Goal: Find specific page/section: Find specific page/section

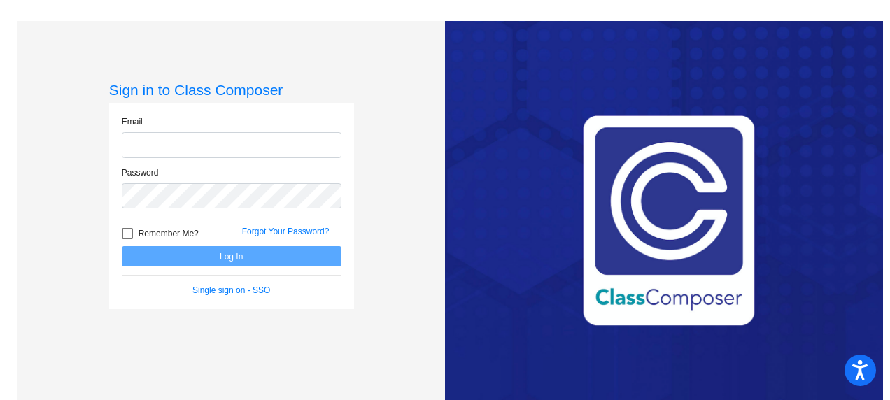
type input "[EMAIL_ADDRESS][DOMAIN_NAME]"
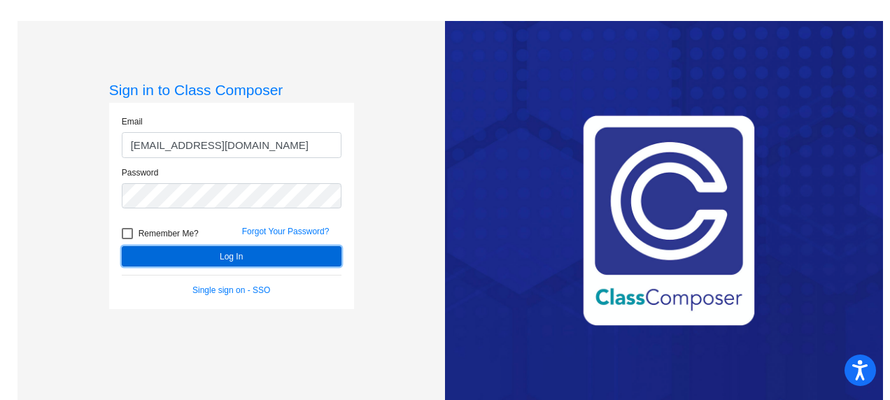
click at [209, 251] on button "Log In" at bounding box center [232, 256] width 220 height 20
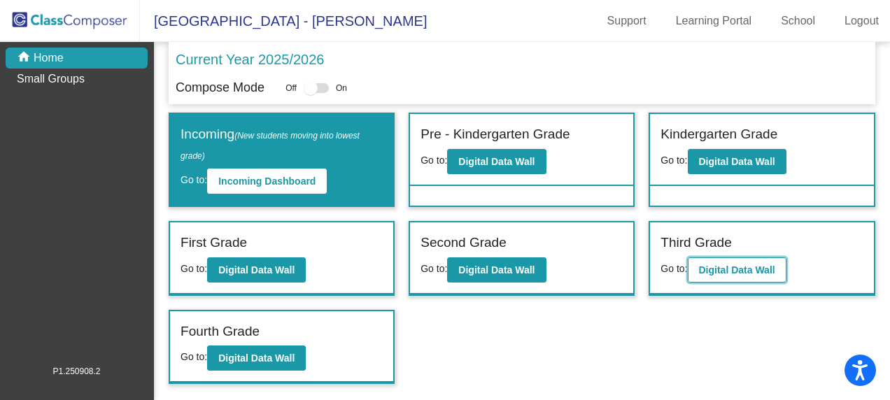
click at [738, 265] on b "Digital Data Wall" at bounding box center [737, 270] width 76 height 11
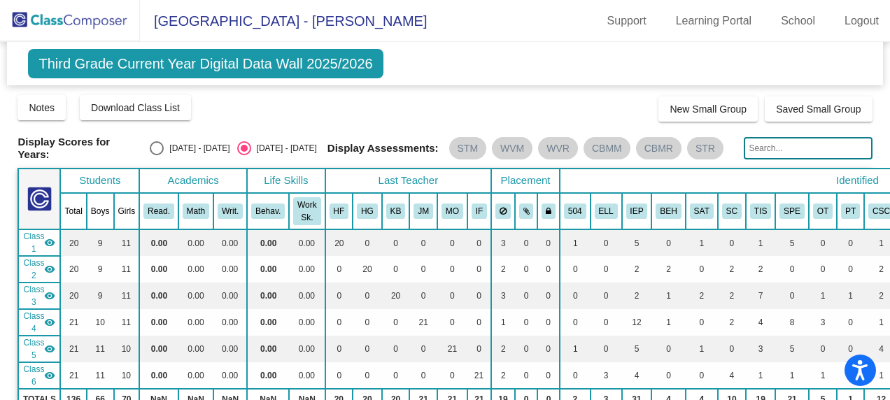
click at [780, 139] on input "text" at bounding box center [808, 148] width 128 height 22
type input "kox"
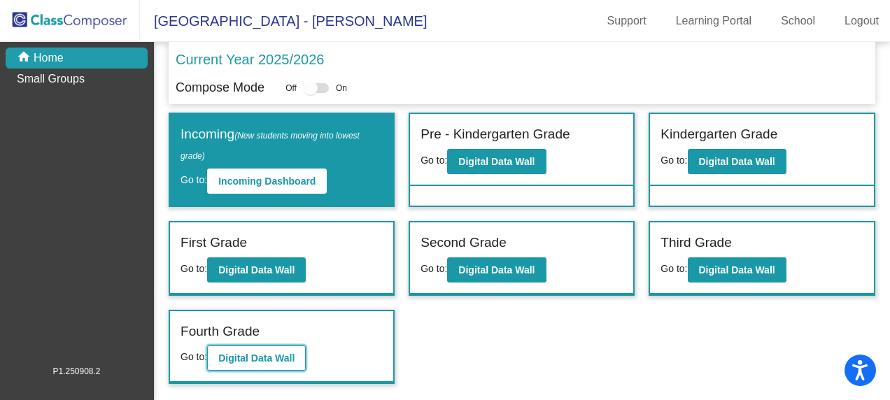
click at [269, 356] on b "Digital Data Wall" at bounding box center [256, 358] width 76 height 11
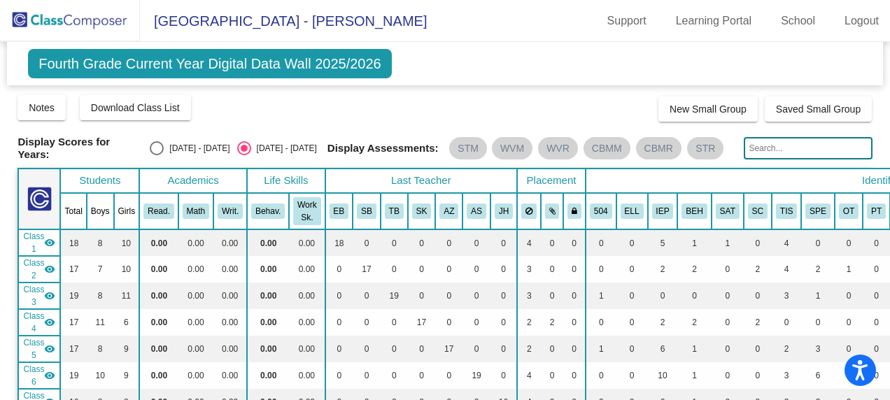
click at [801, 152] on input "text" at bounding box center [808, 148] width 128 height 22
type input "[PERSON_NAME]"
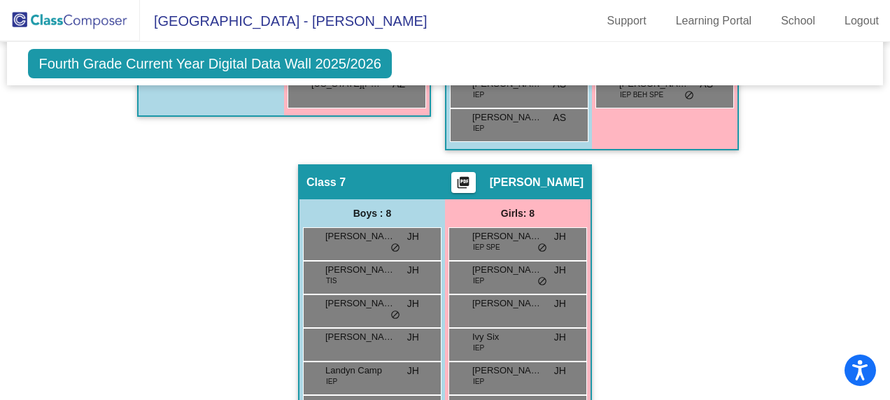
scroll to position [1470, 0]
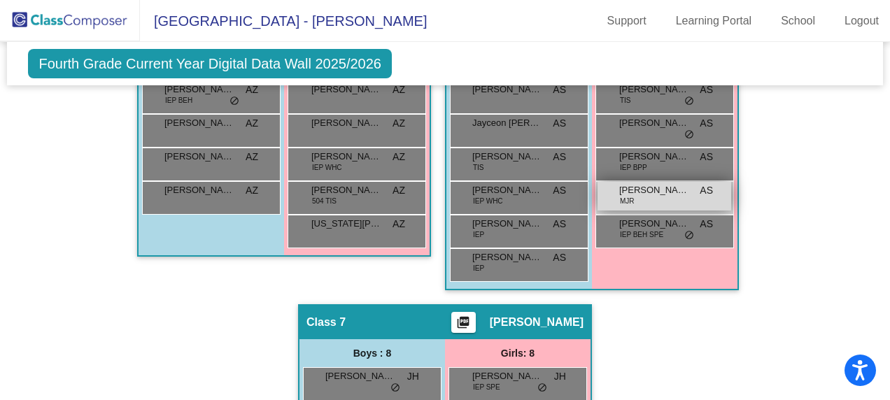
click at [650, 196] on div "[PERSON_NAME] MJR AS lock do_not_disturb_alt" at bounding box center [665, 196] width 134 height 29
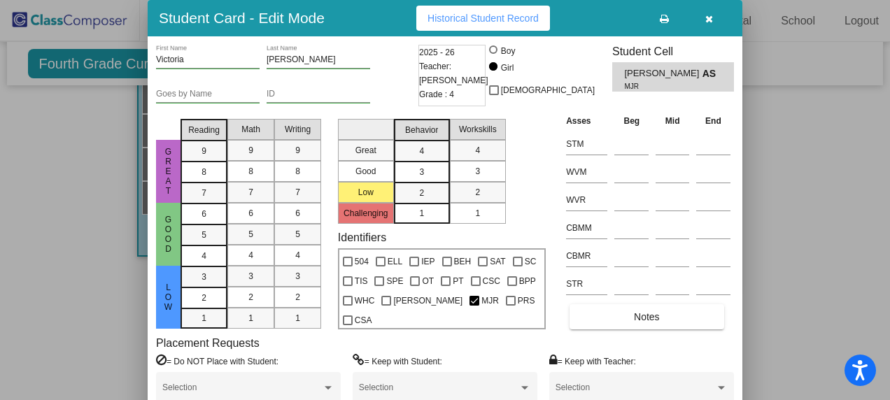
click at [706, 17] on icon "button" at bounding box center [710, 19] width 8 height 10
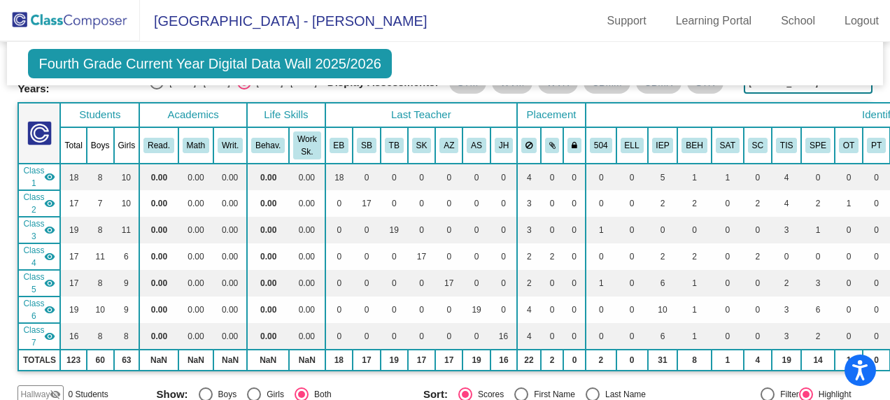
scroll to position [0, 0]
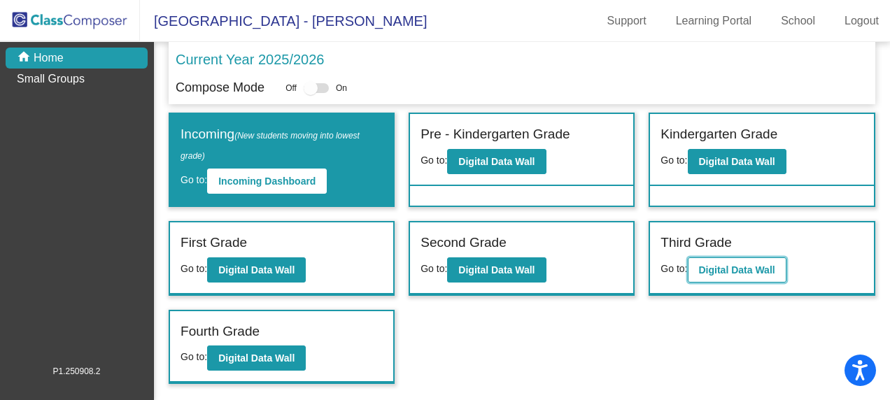
click at [714, 272] on b "Digital Data Wall" at bounding box center [737, 270] width 76 height 11
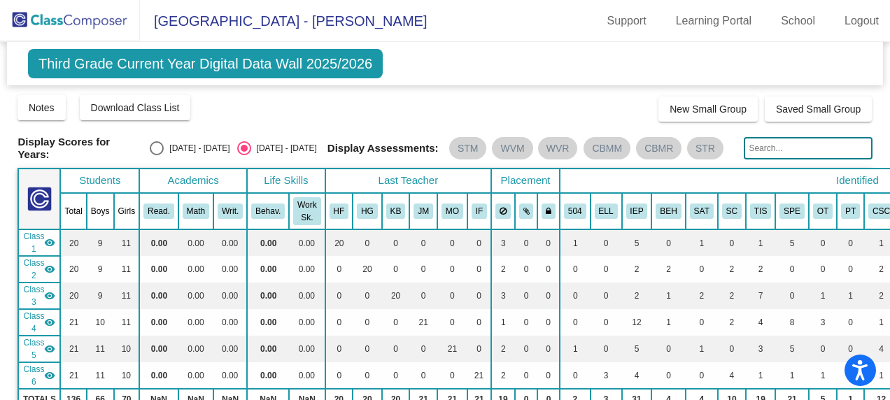
click at [767, 148] on input "text" at bounding box center [808, 148] width 128 height 22
type input "[PERSON_NAME]"
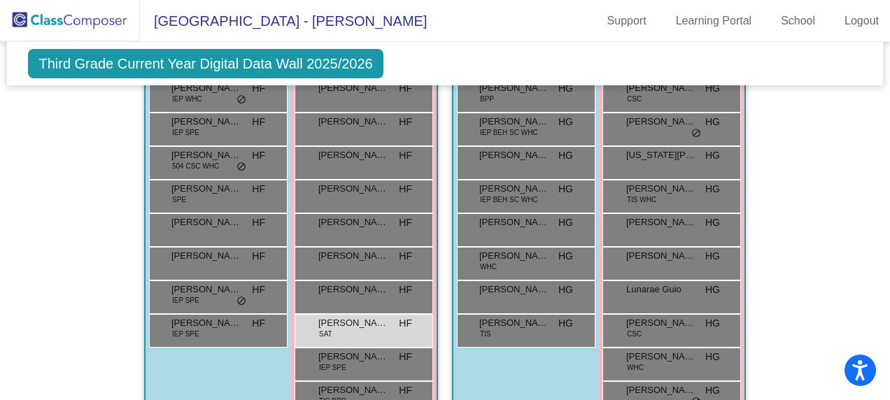
scroll to position [490, 0]
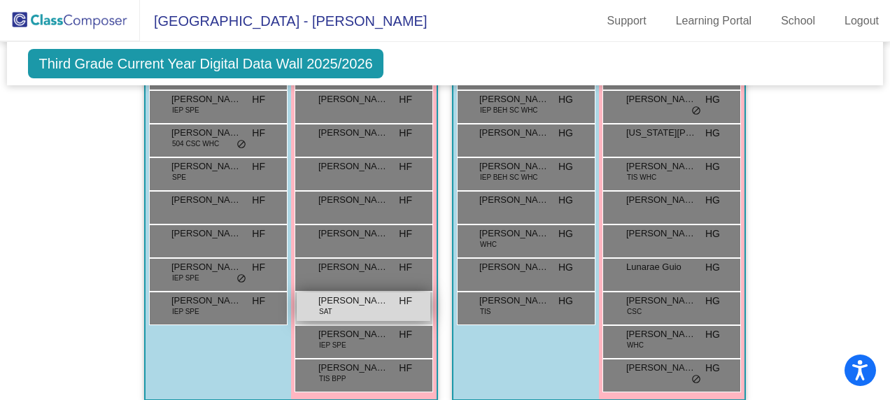
click at [348, 308] on div "[PERSON_NAME] SAT HF lock do_not_disturb_alt" at bounding box center [364, 307] width 134 height 29
